Goal: Task Accomplishment & Management: Manage account settings

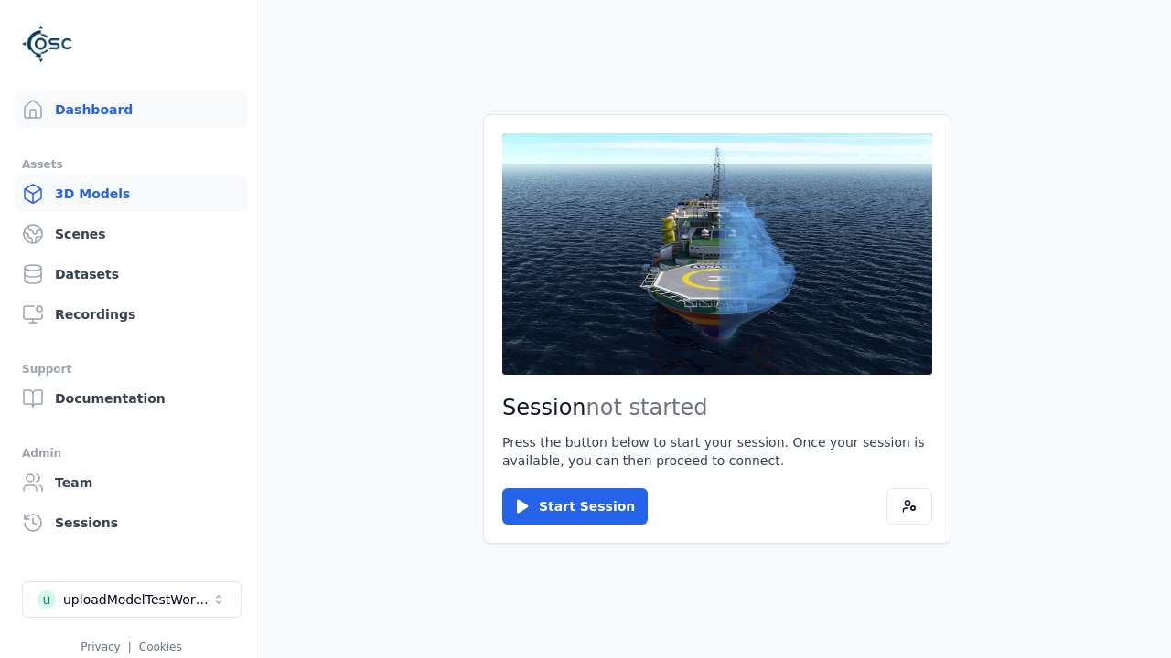
click at [131, 194] on link "3D Models" at bounding box center [131, 194] width 233 height 37
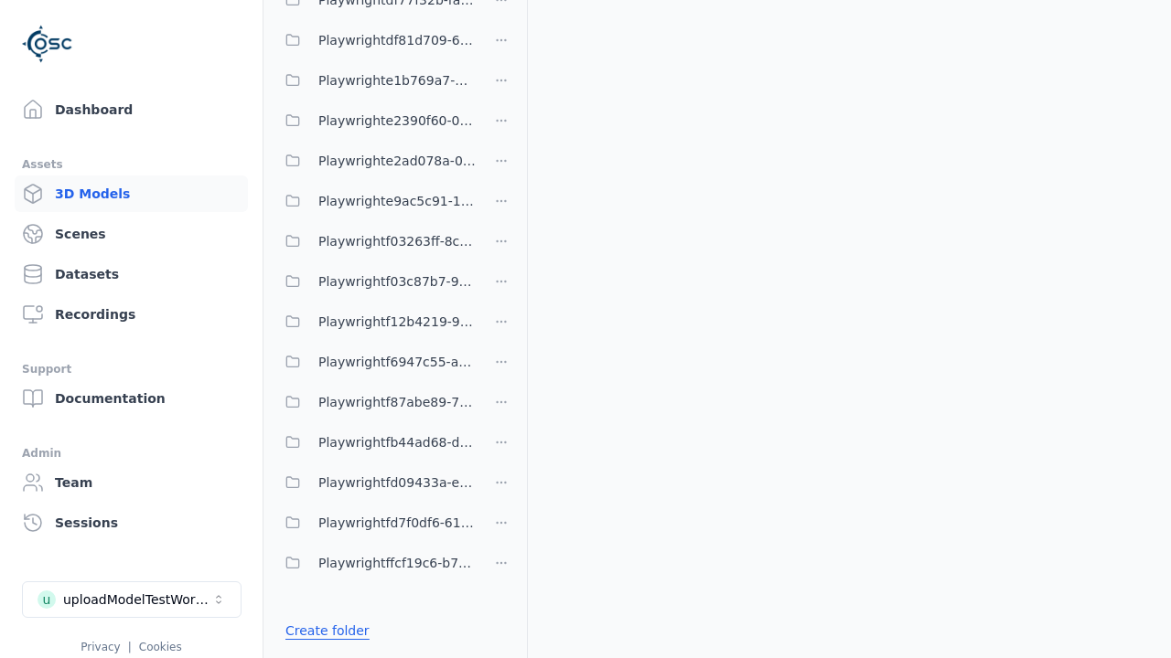
click at [327, 631] on link "Create folder" at bounding box center [327, 631] width 84 height 18
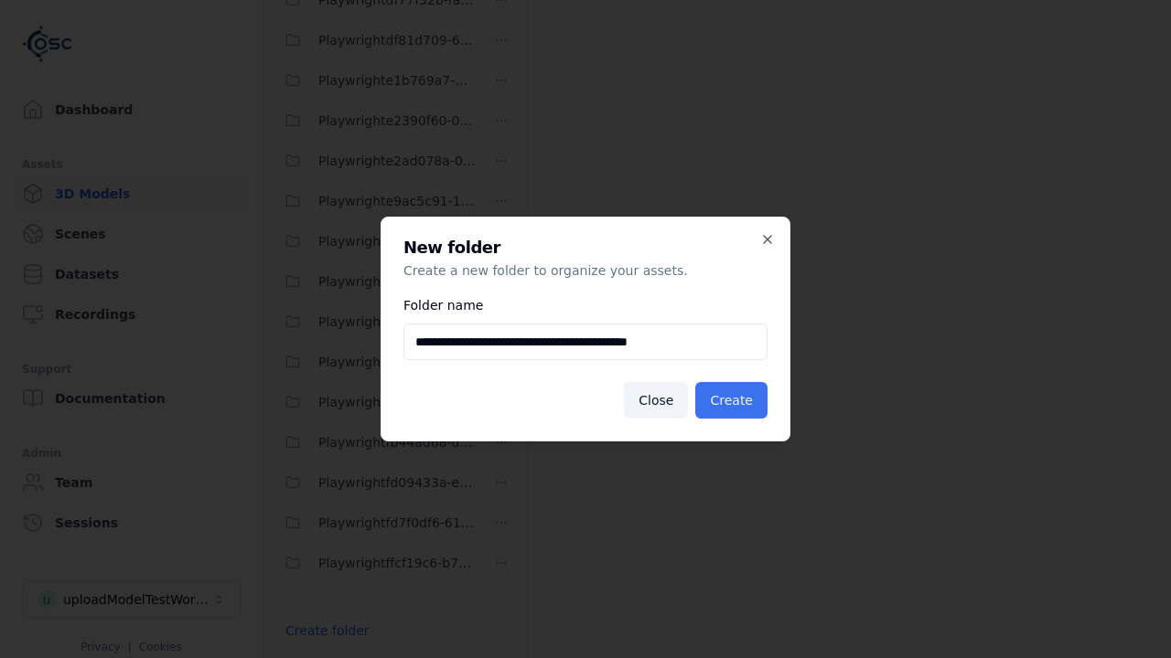
type input "**********"
click at [731, 401] on button "Create" at bounding box center [731, 400] width 72 height 37
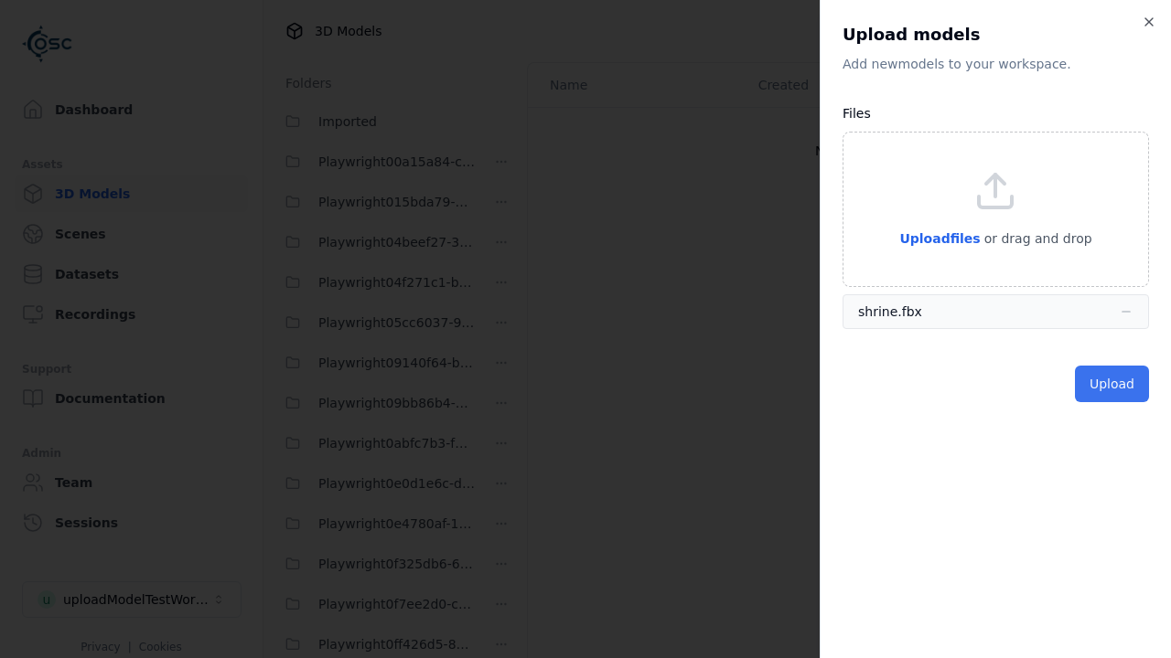
click at [1111, 384] on button "Upload" at bounding box center [1112, 384] width 74 height 37
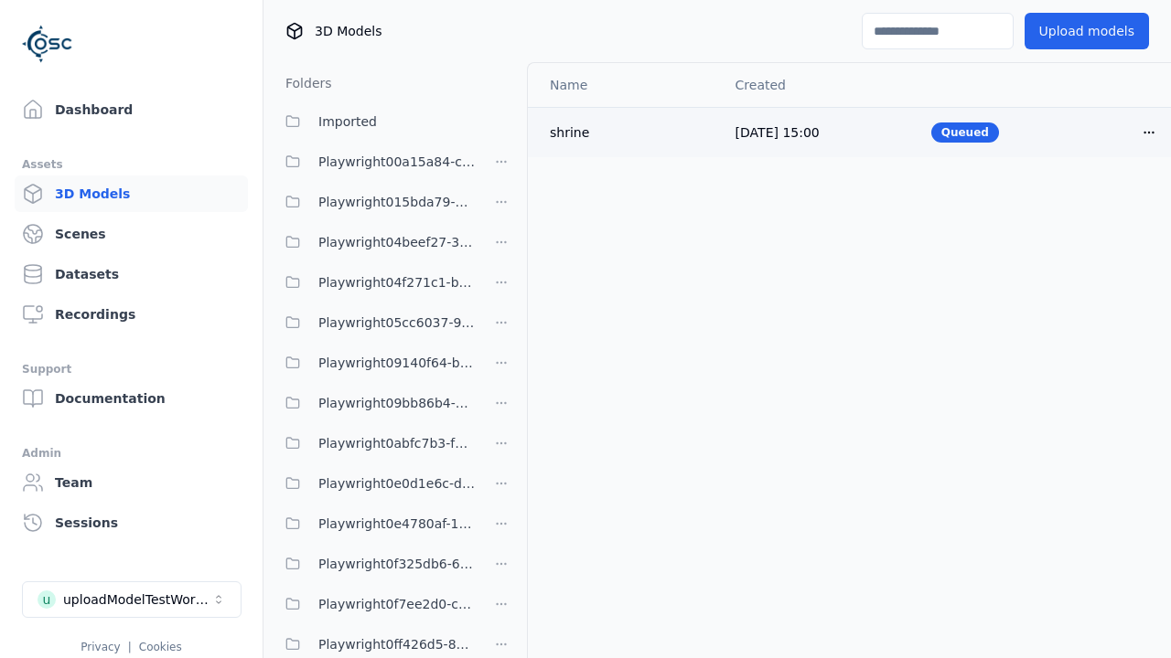
click at [1149, 132] on html "Support Dashboard Assets 3D Models Scenes Datasets Recordings Support Documenta…" at bounding box center [585, 329] width 1171 height 658
click at [1108, 202] on div "Delete" at bounding box center [1108, 202] width 108 height 29
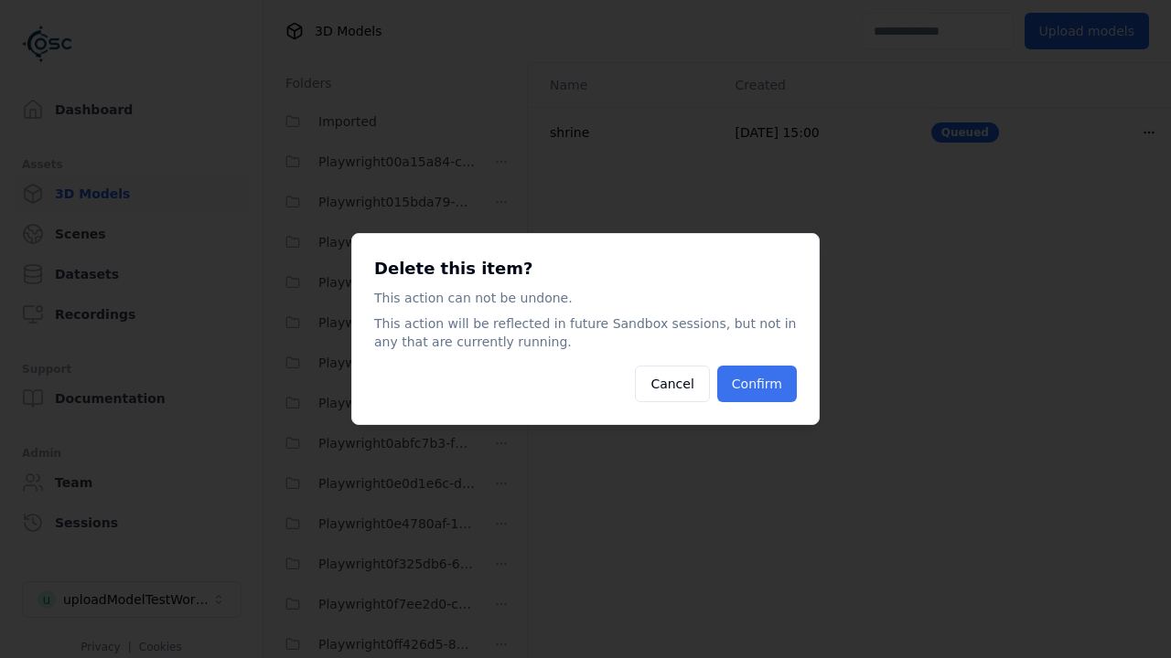
click at [755, 384] on button "Confirm" at bounding box center [757, 384] width 80 height 37
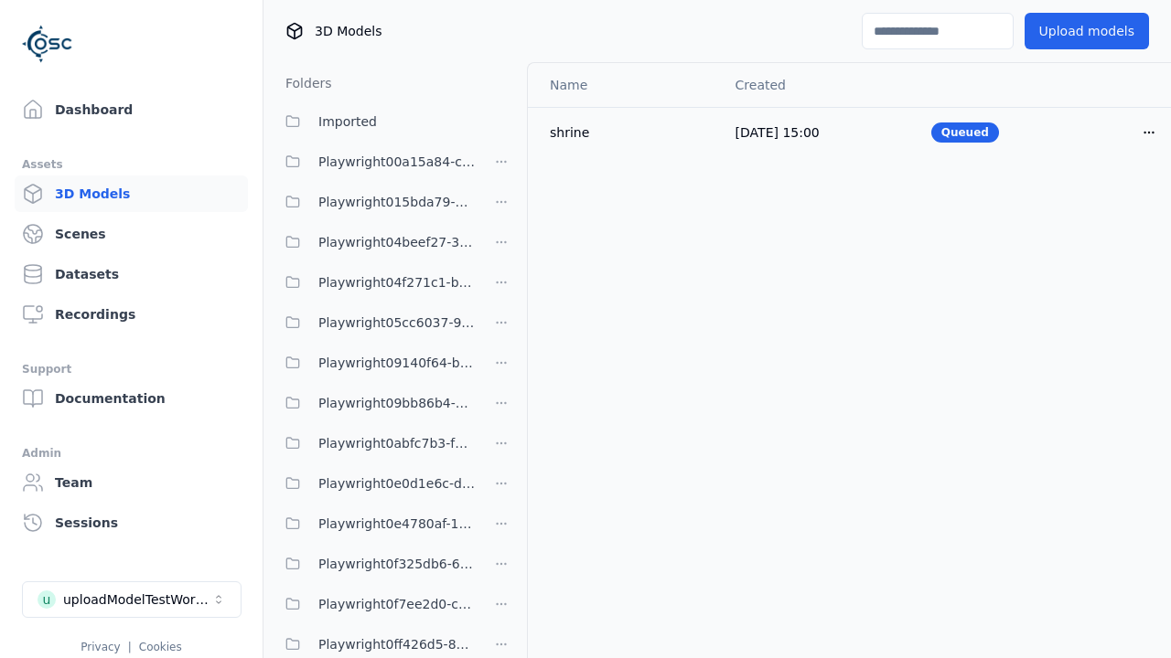
click at [501, 329] on html "Support Dashboard Assets 3D Models Scenes Datasets Recordings Support Documenta…" at bounding box center [585, 329] width 1171 height 658
